Goal: Task Accomplishment & Management: Use online tool/utility

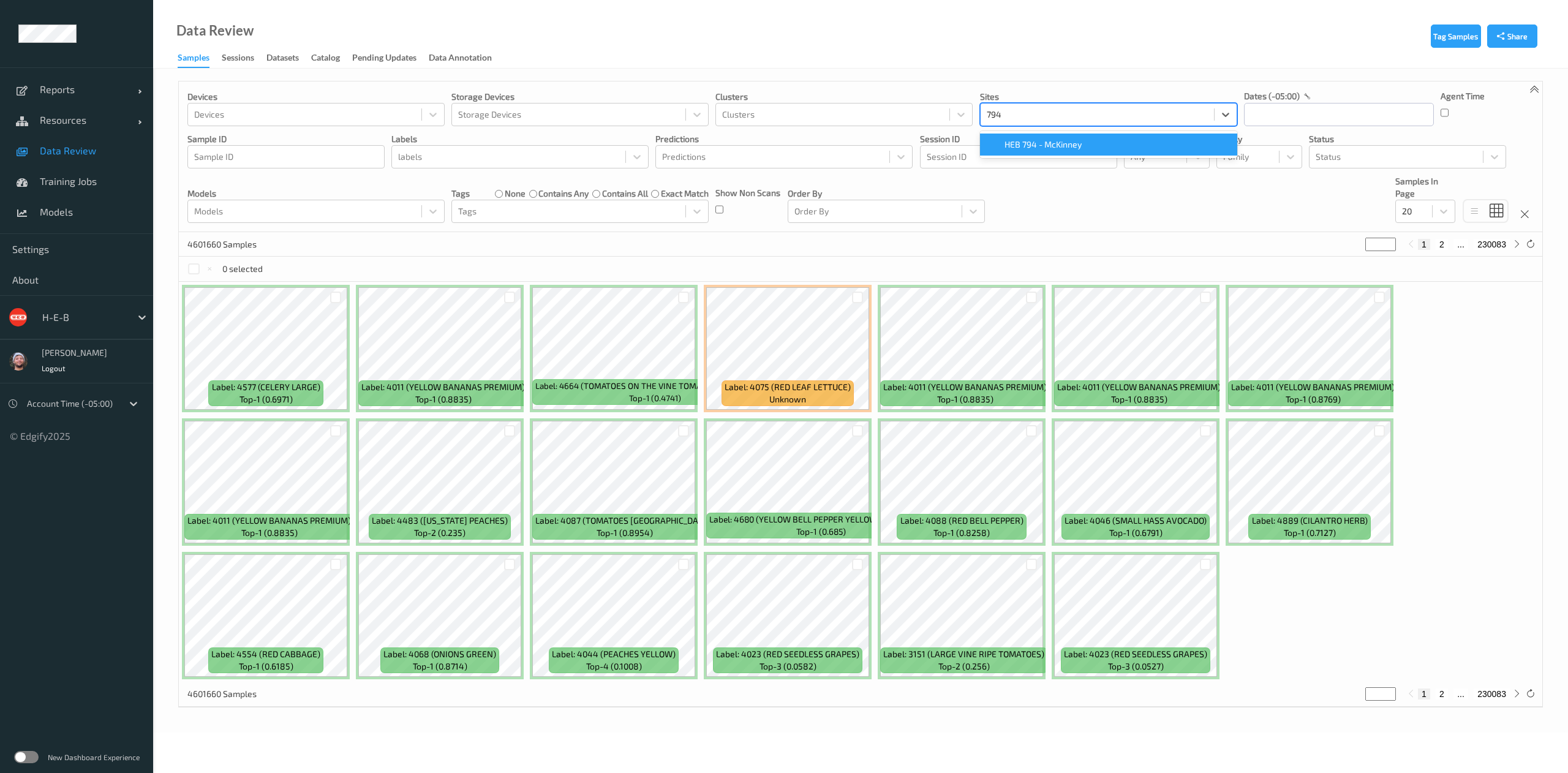
click at [1035, 141] on span "HEB 794 - McKinney" at bounding box center [1044, 144] width 78 height 12
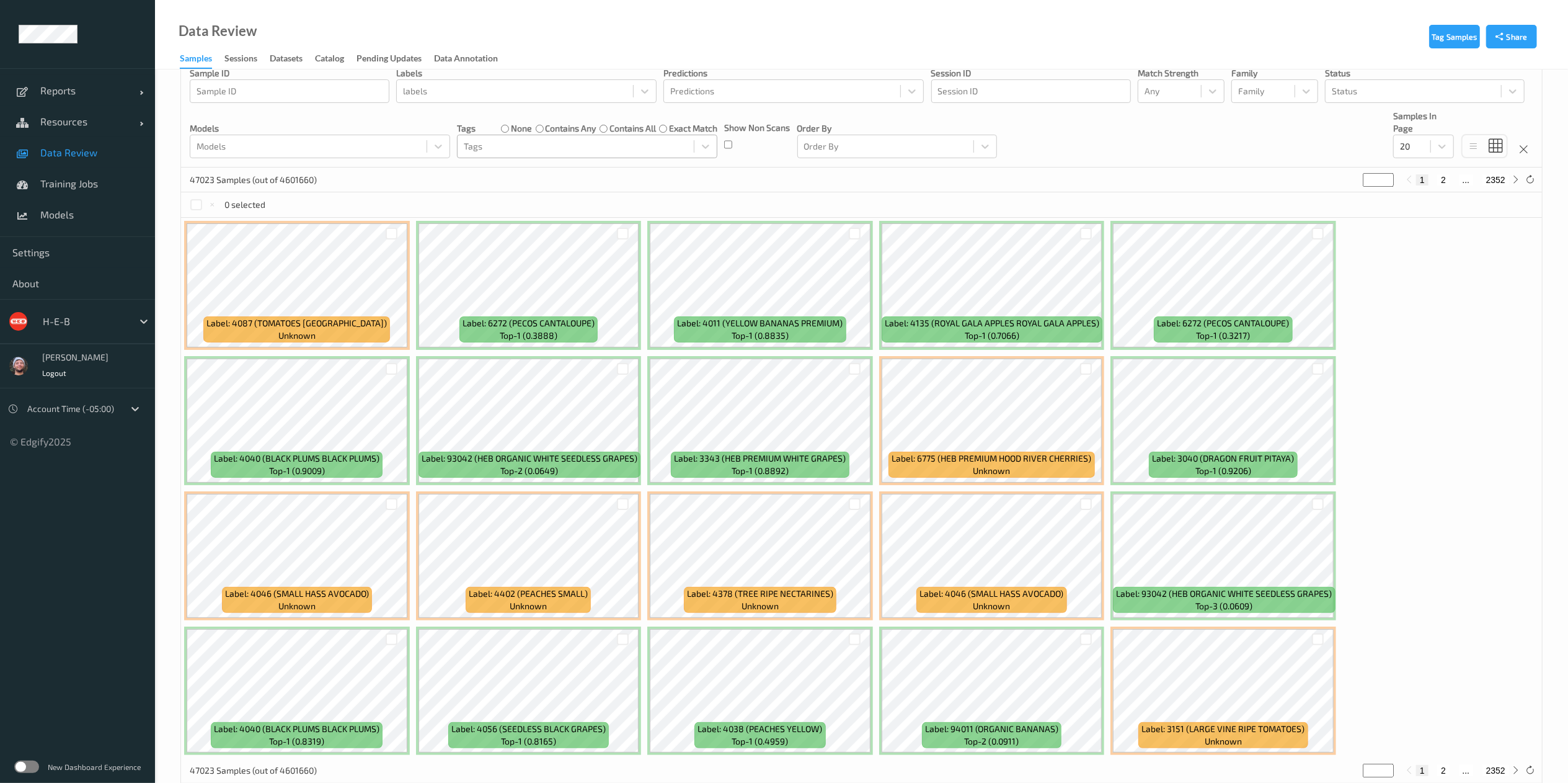
scroll to position [65, 0]
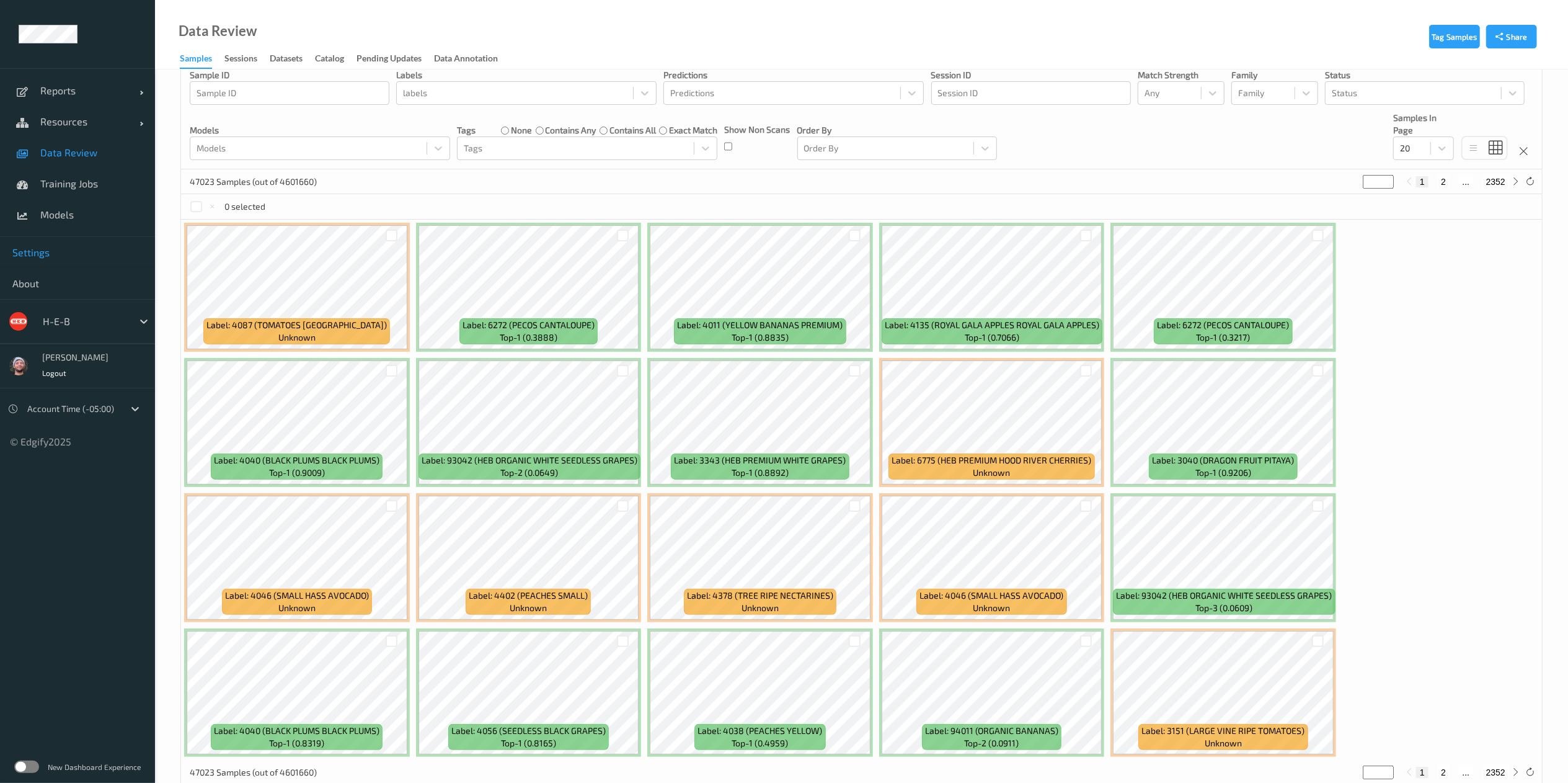
click at [102, 261] on link "Settings" at bounding box center [78, 252] width 155 height 31
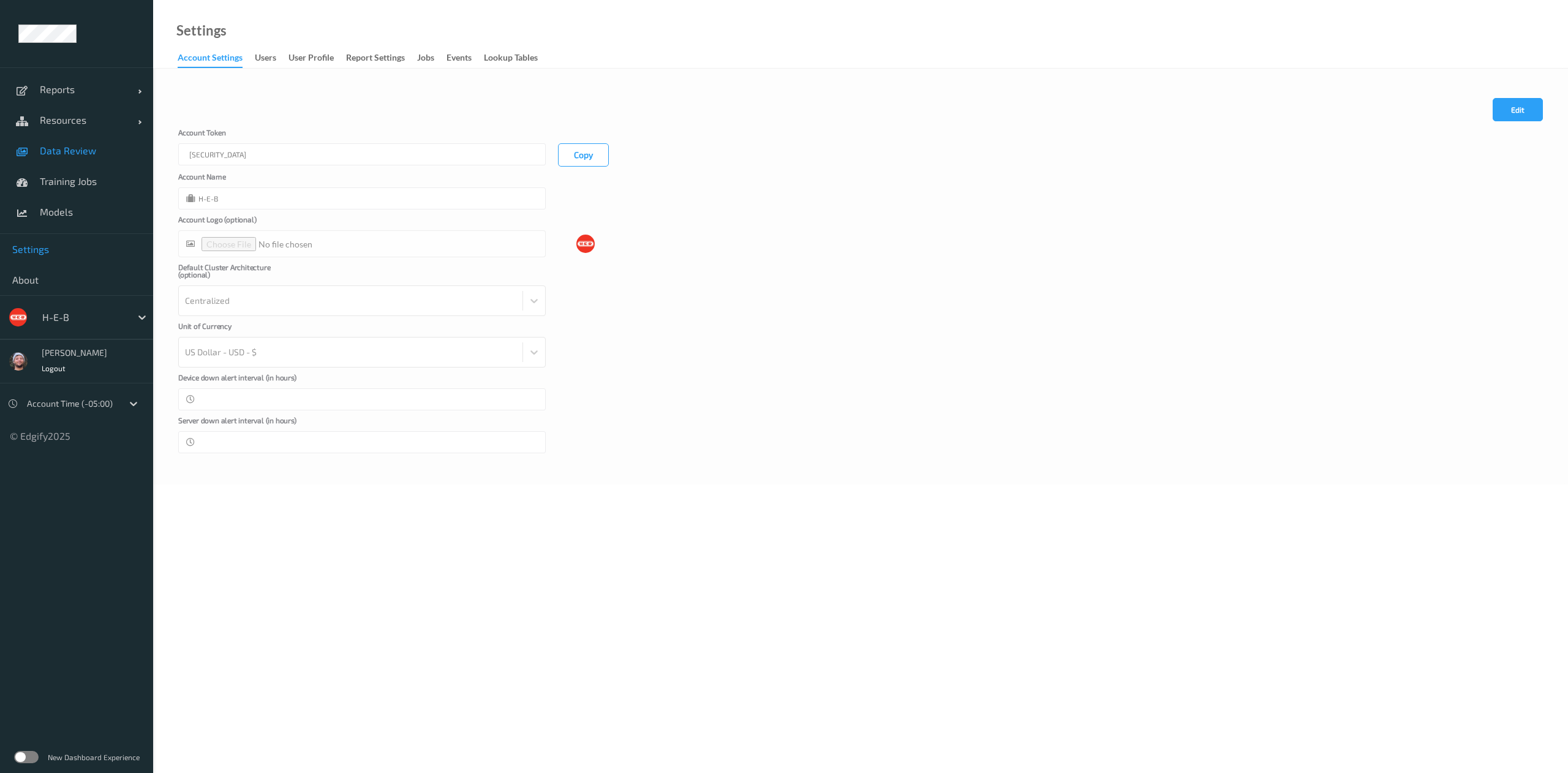
click at [57, 145] on span "Data Review" at bounding box center [90, 150] width 102 height 12
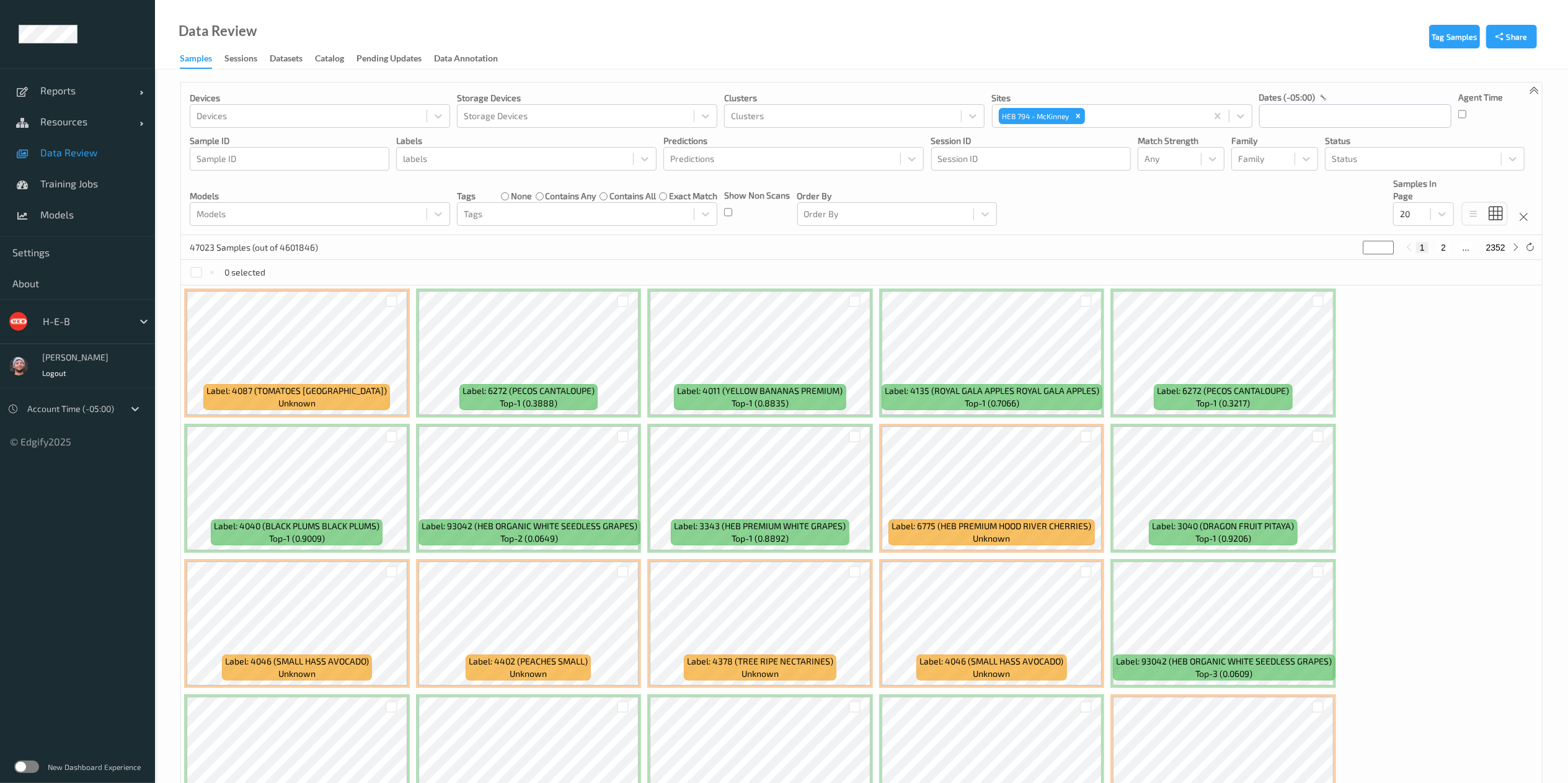
click at [599, 50] on div "Data Review Samples Sessions Datasets Catalog Pending Updates Data Annotation" at bounding box center [861, 35] width 1413 height 69
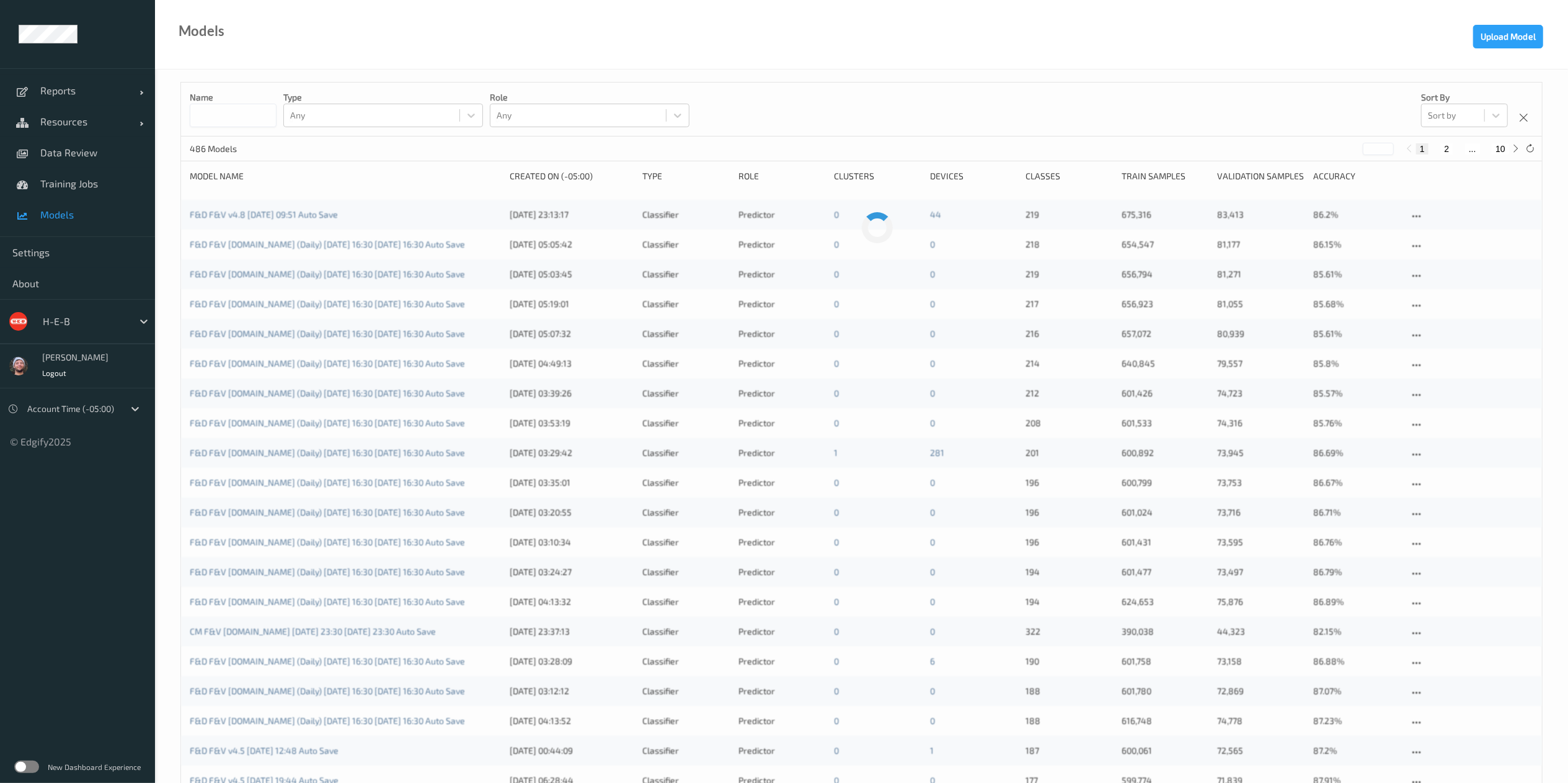
click at [255, 114] on input at bounding box center [233, 115] width 87 height 23
paste input "**********"
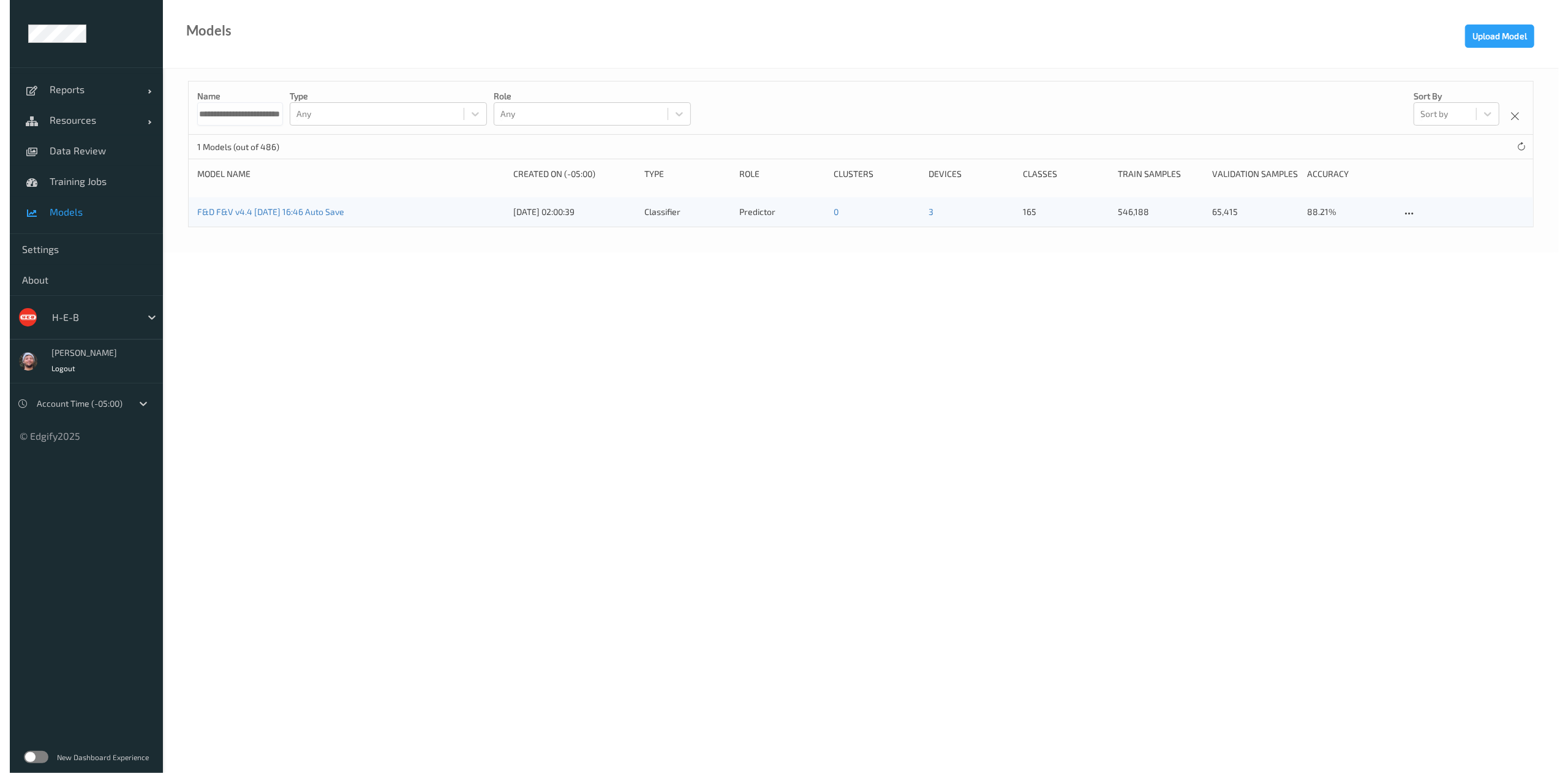
scroll to position [0, 30]
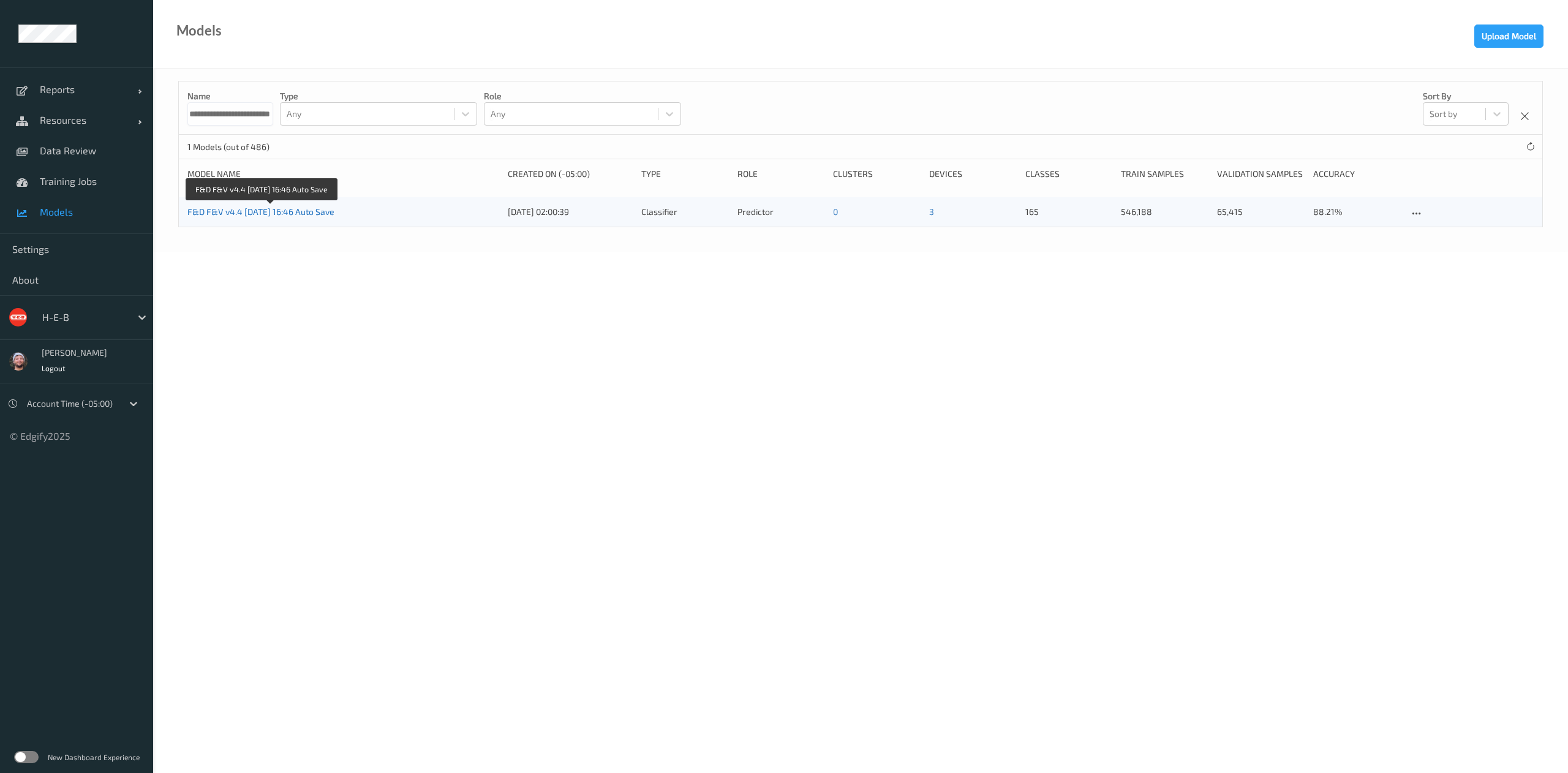
type input "**********"
click at [276, 212] on link "F&D F&V v4.4 [DATE] 16:46 Auto Save" at bounding box center [260, 211] width 147 height 10
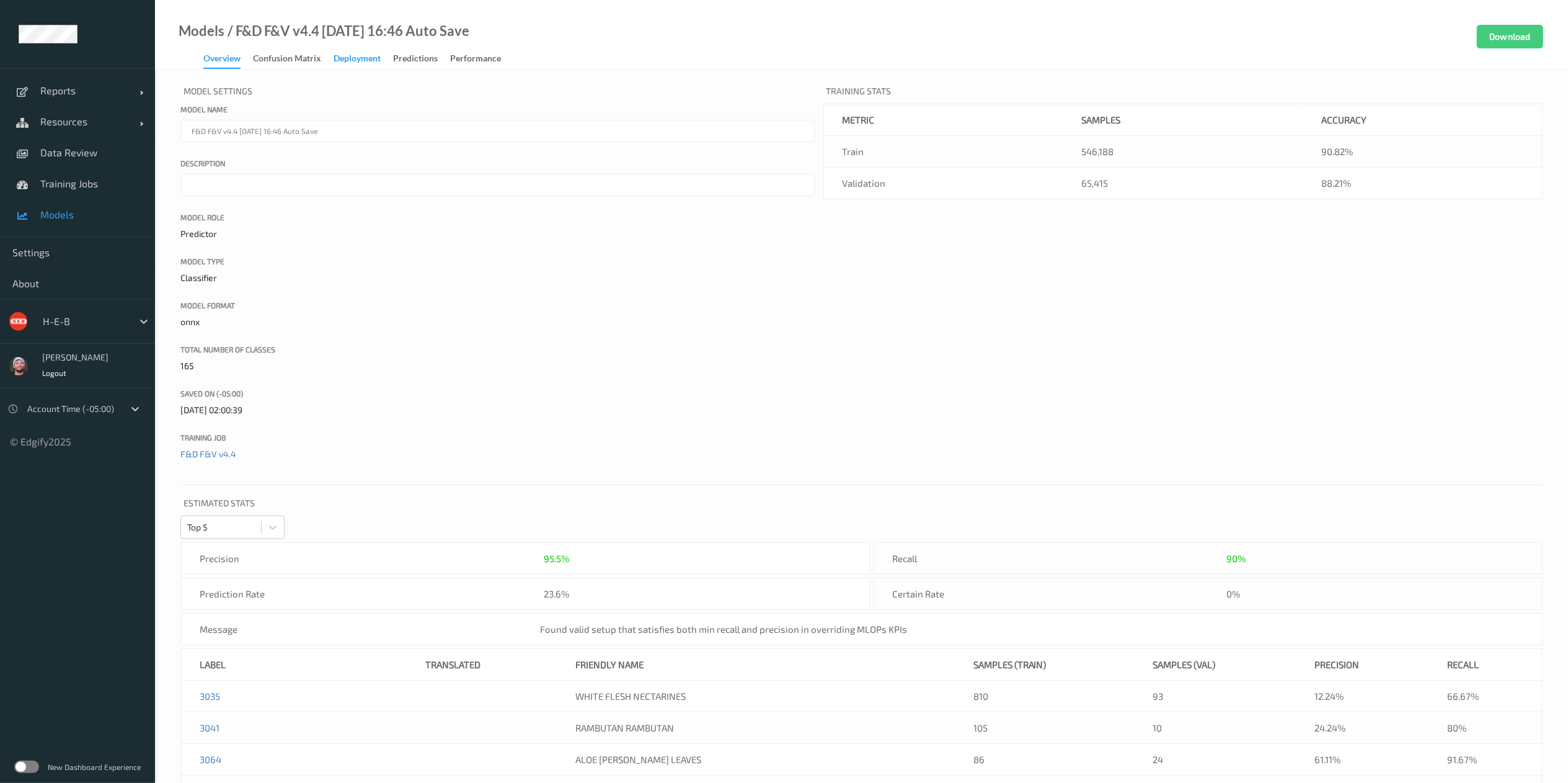
click at [355, 60] on div "Deployment" at bounding box center [357, 60] width 47 height 16
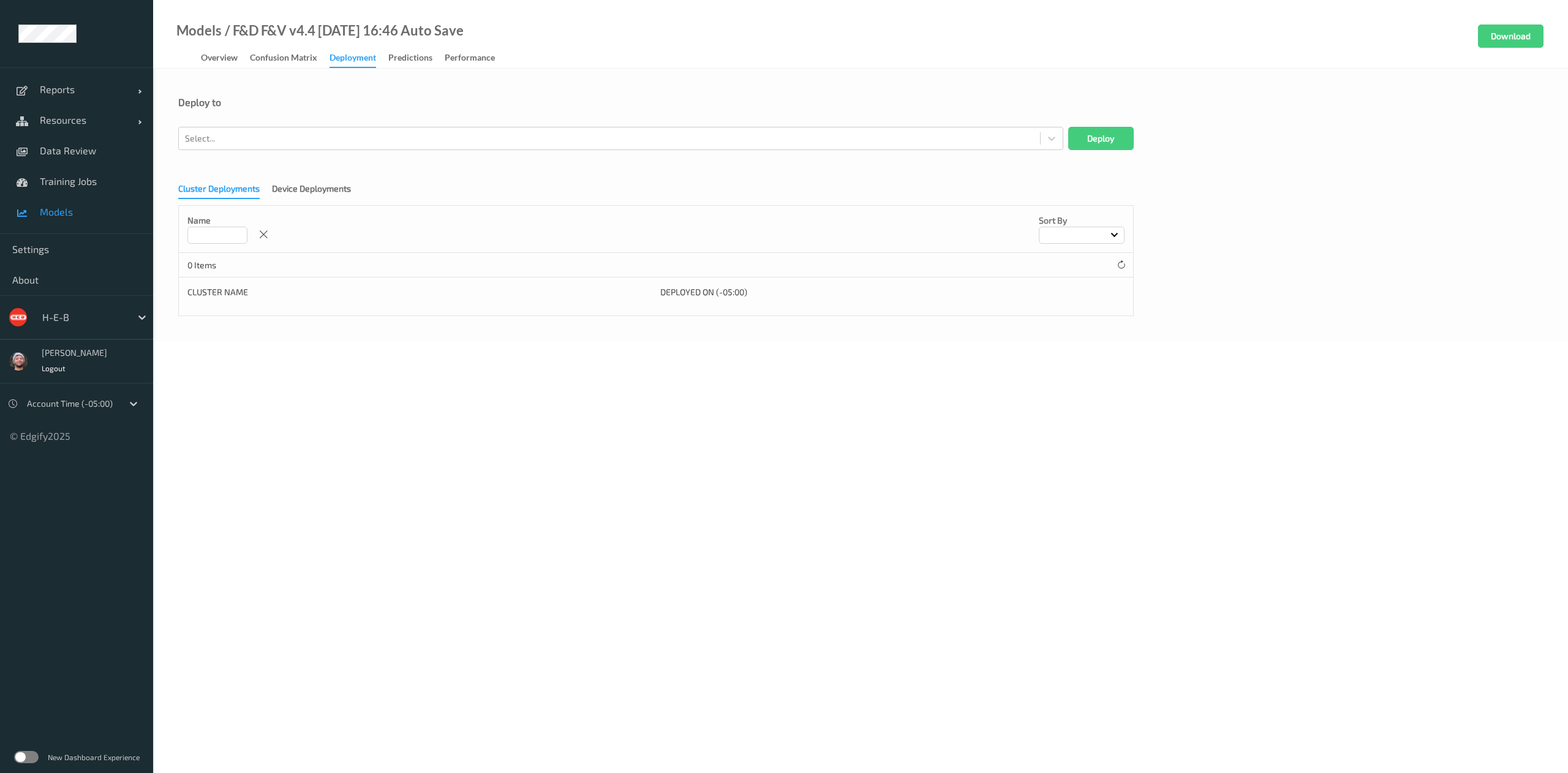
click at [353, 175] on div "Cluster Deployments Device Deployments Name Sort by 0 Items Cluster Name Deploy…" at bounding box center [860, 244] width 1365 height 141
click at [349, 185] on div "Device Deployments" at bounding box center [312, 190] width 79 height 16
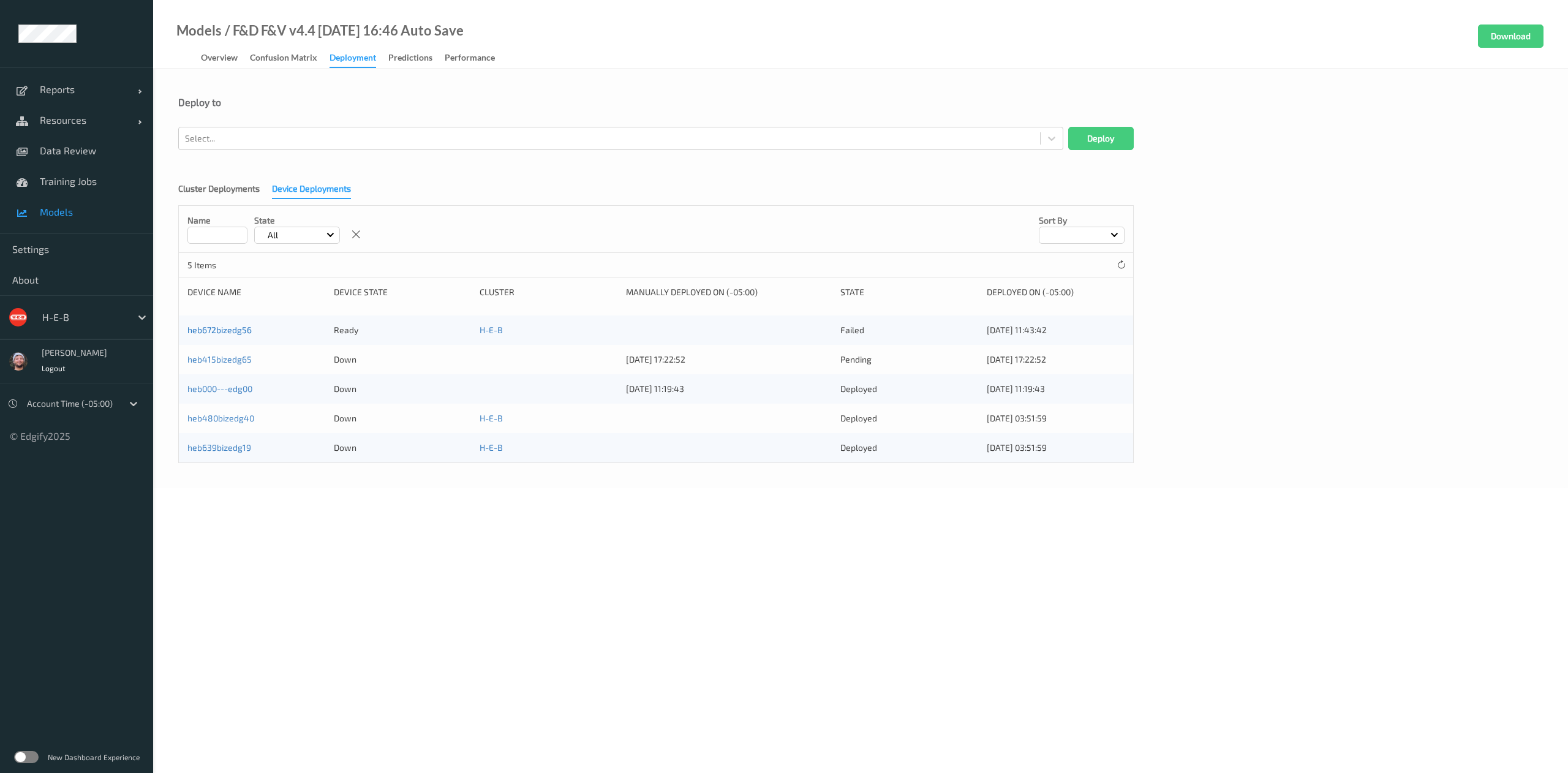
click at [233, 327] on link "heb672bizedg56" at bounding box center [220, 329] width 65 height 10
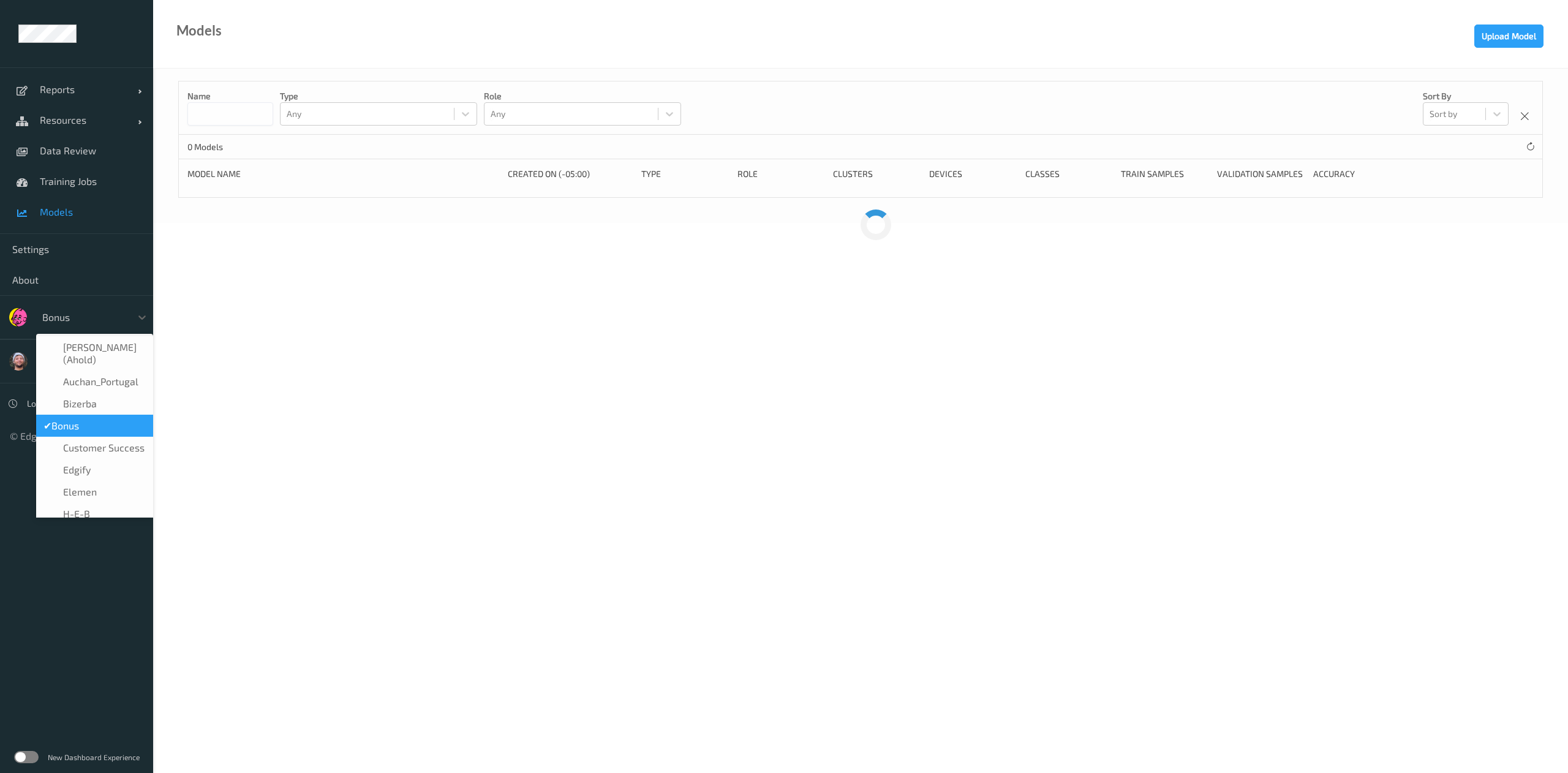
click at [78, 320] on div at bounding box center [84, 317] width 83 height 15
type input "h-"
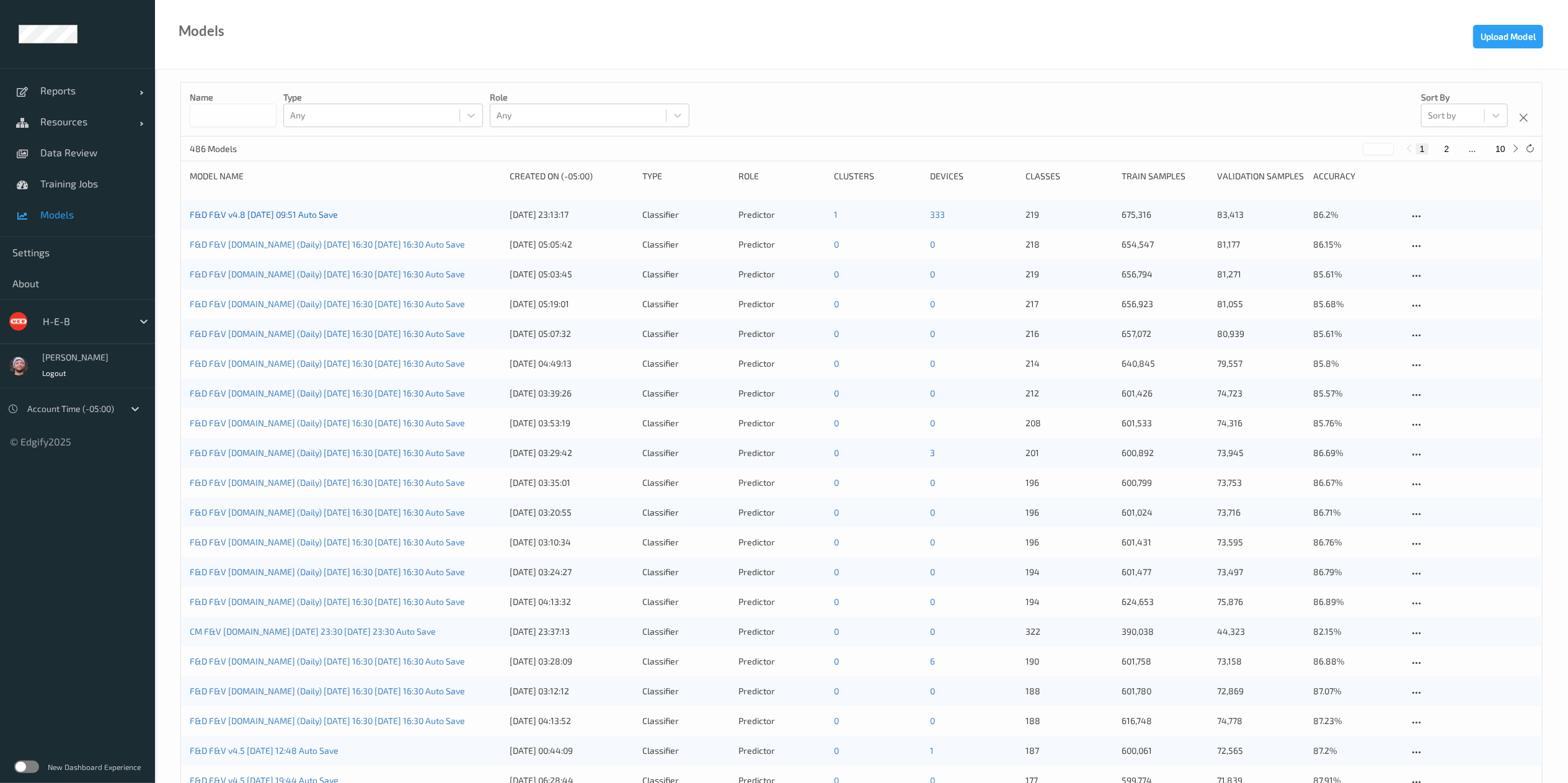
click at [263, 215] on link "F&D F&V v4.8 [DATE] 09:51 Auto Save" at bounding box center [263, 214] width 148 height 10
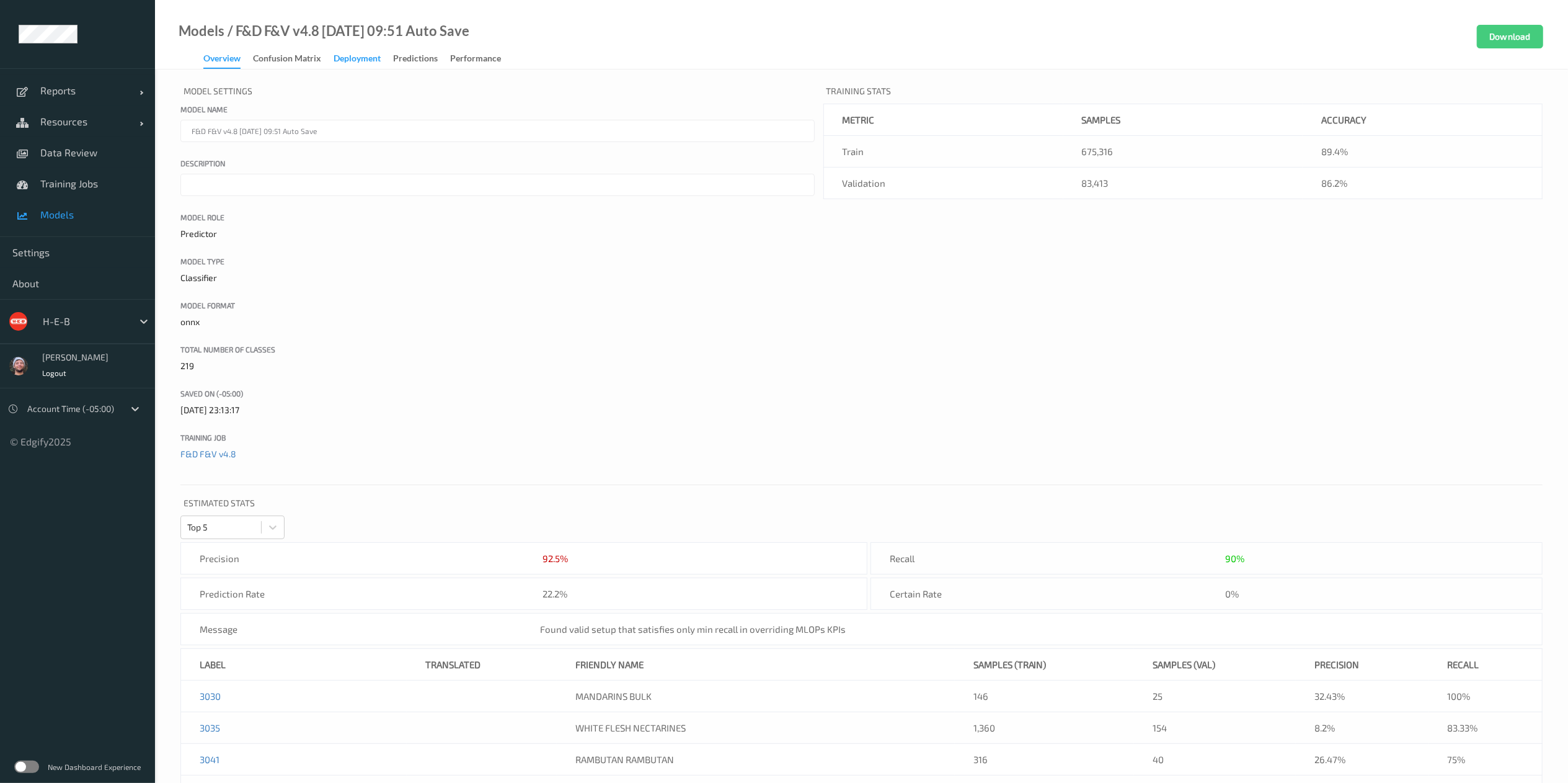
click at [356, 64] on div "Deployment" at bounding box center [357, 60] width 47 height 16
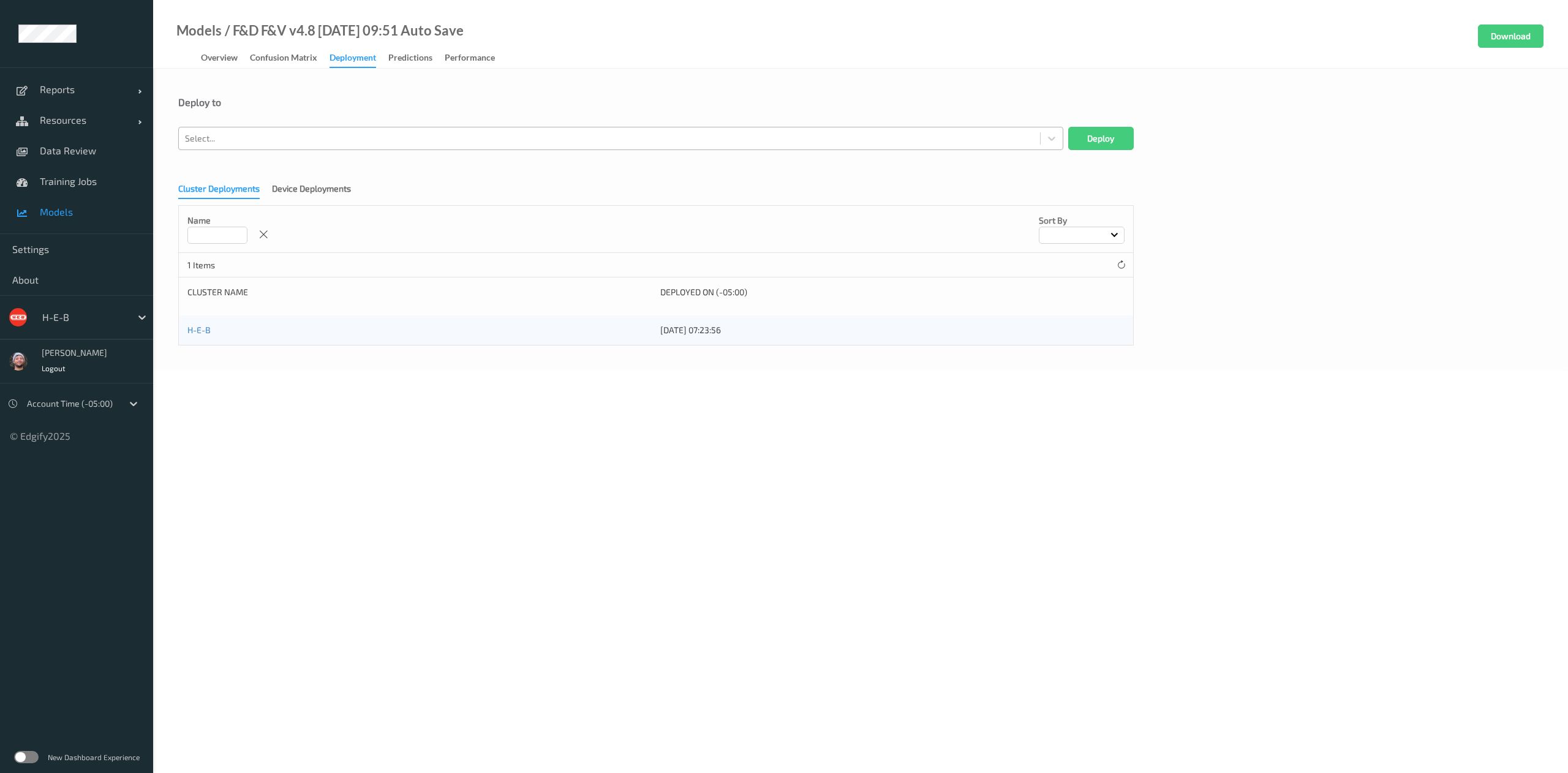
click at [307, 135] on div at bounding box center [609, 138] width 849 height 15
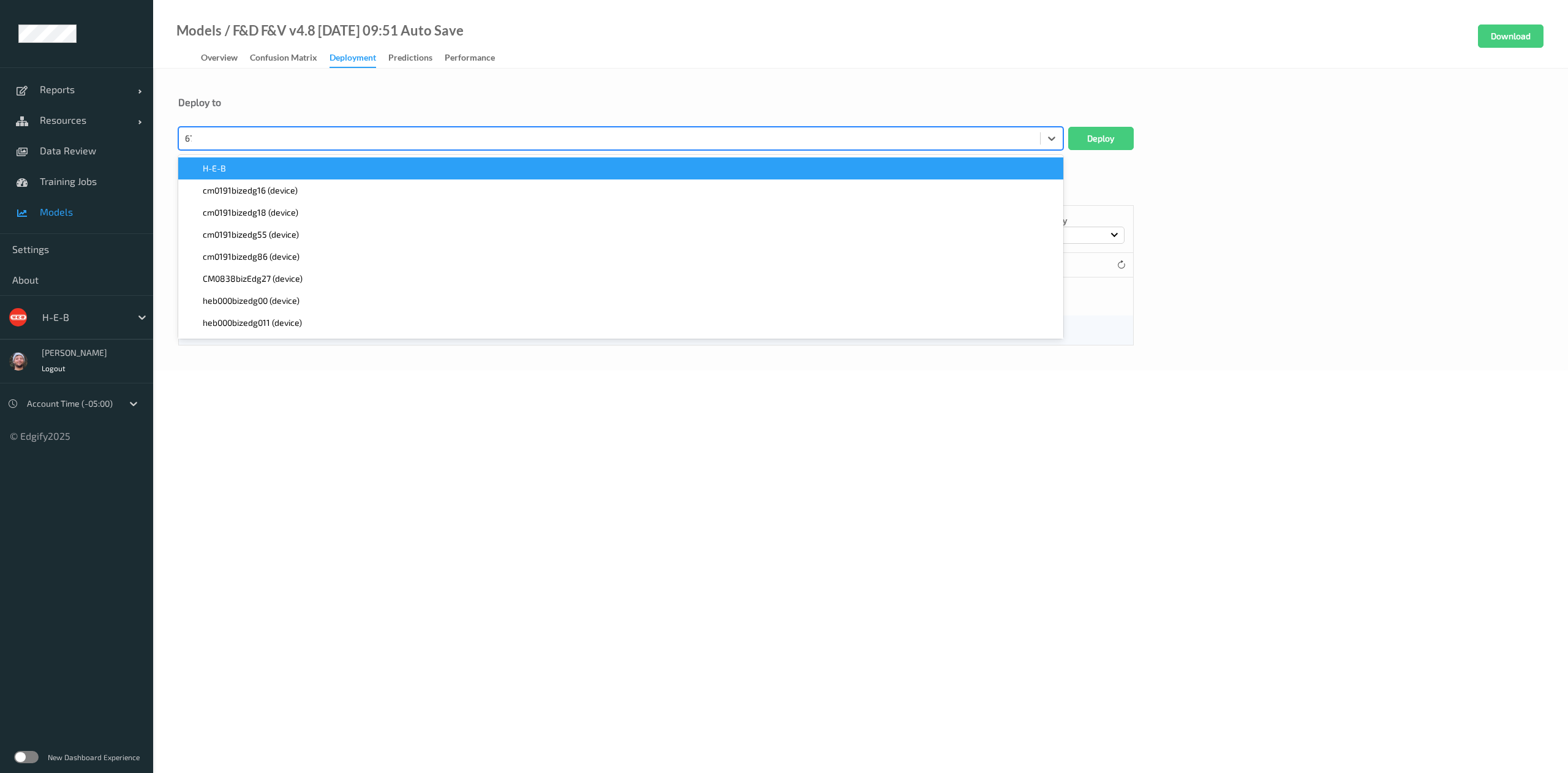
type input "672"
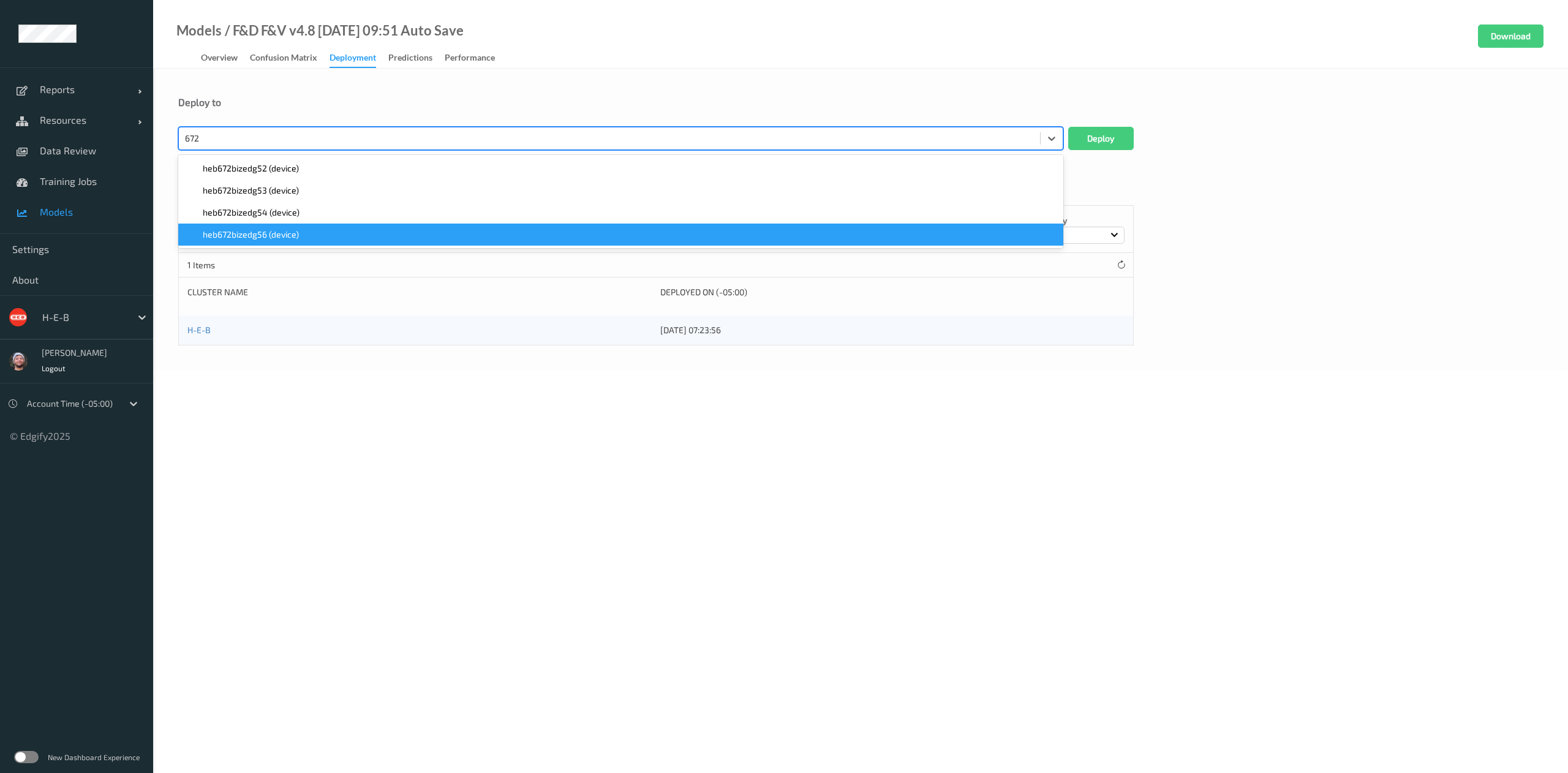
click at [318, 234] on div "heb672bizedg56 (device)" at bounding box center [620, 234] width 870 height 12
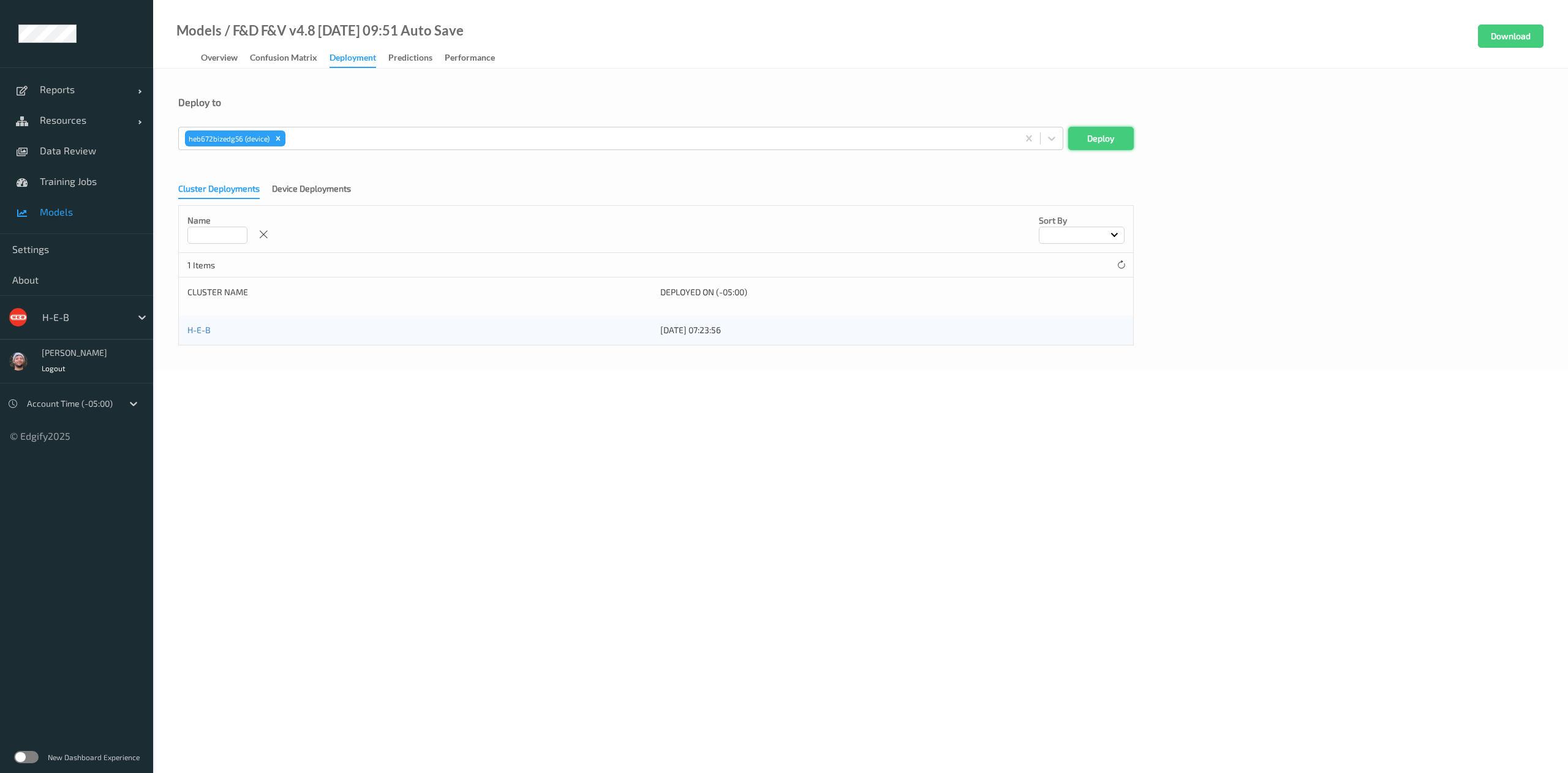
click at [1095, 147] on button "Deploy" at bounding box center [1101, 137] width 66 height 23
click at [300, 196] on div "Device Deployments" at bounding box center [312, 190] width 79 height 16
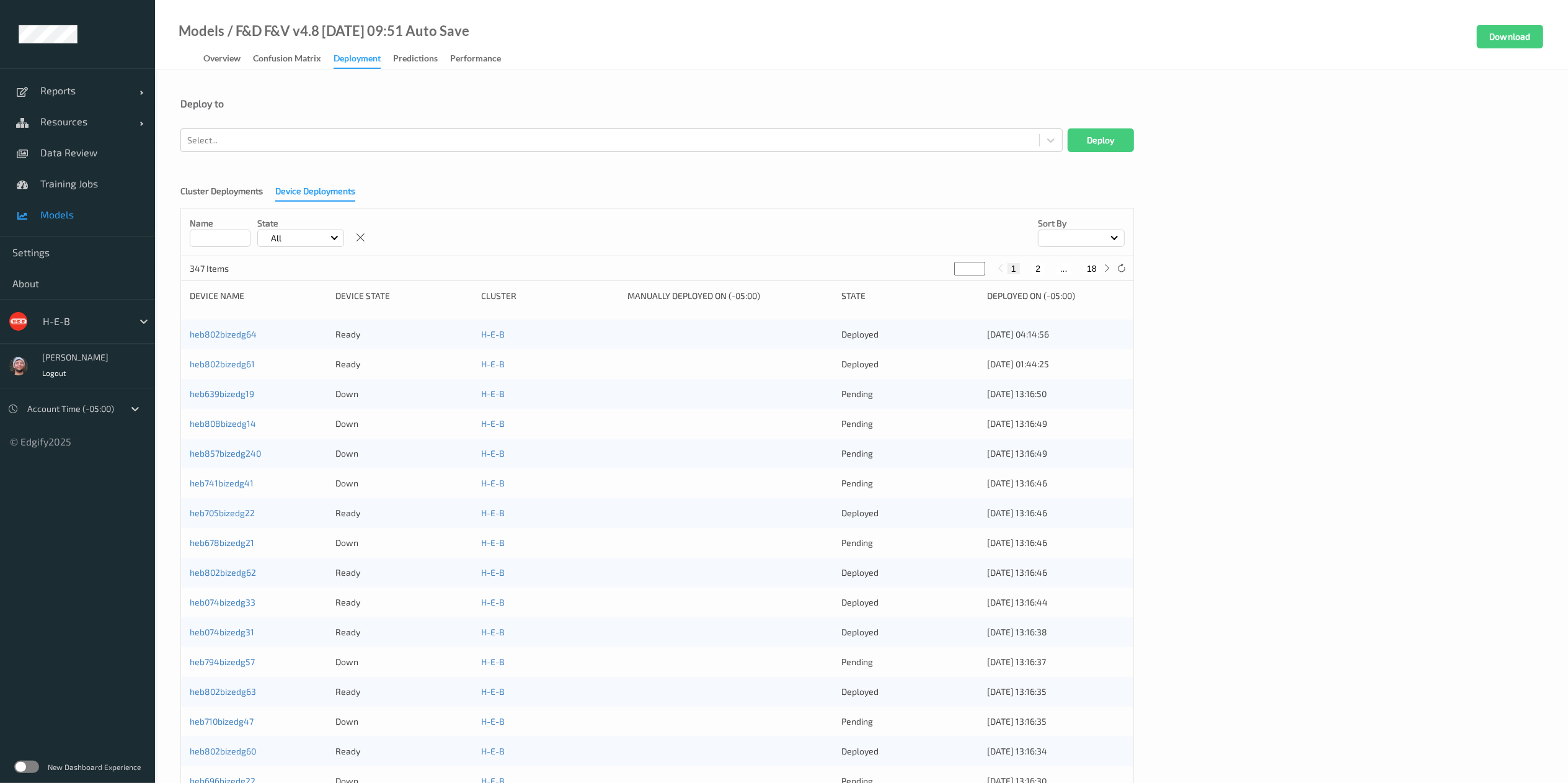
click at [103, 202] on link "Models" at bounding box center [78, 214] width 155 height 31
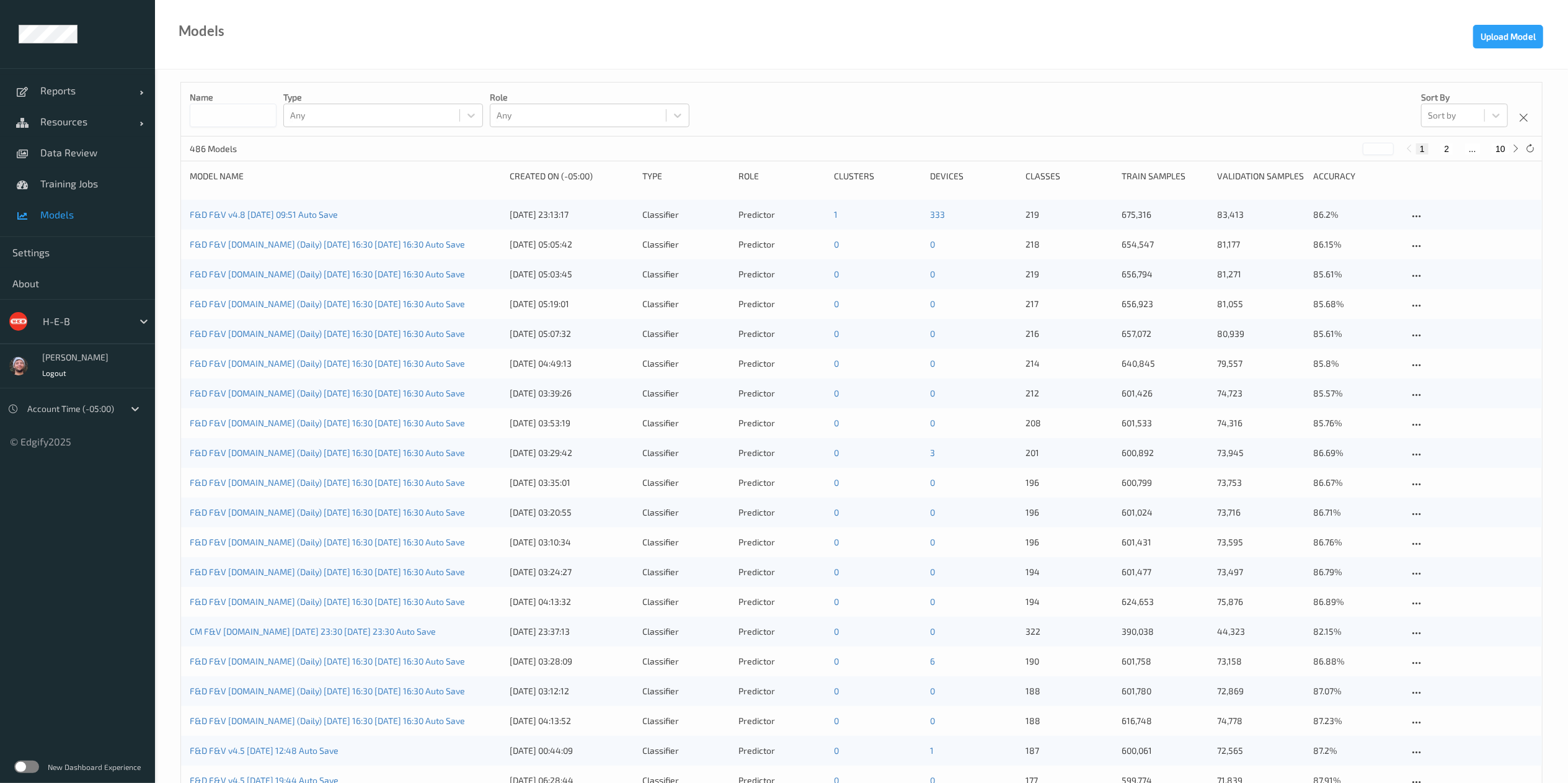
click at [201, 117] on input at bounding box center [233, 115] width 87 height 23
type input "***"
click at [864, 107] on div "Name *** Type Any Role Any Sort by Sort by" at bounding box center [861, 109] width 1361 height 54
